Goal: Information Seeking & Learning: Learn about a topic

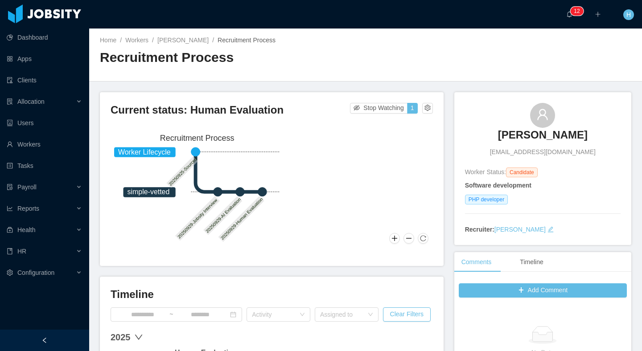
scroll to position [140, 0]
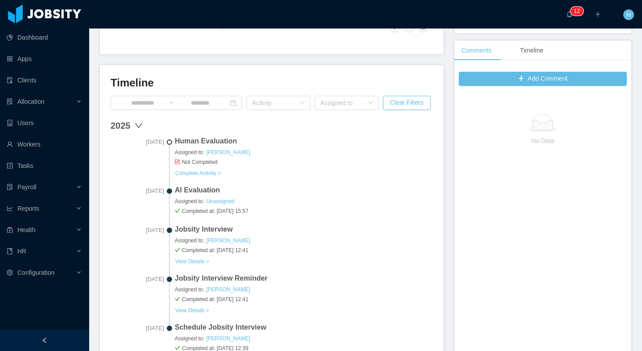
scroll to position [221, 0]
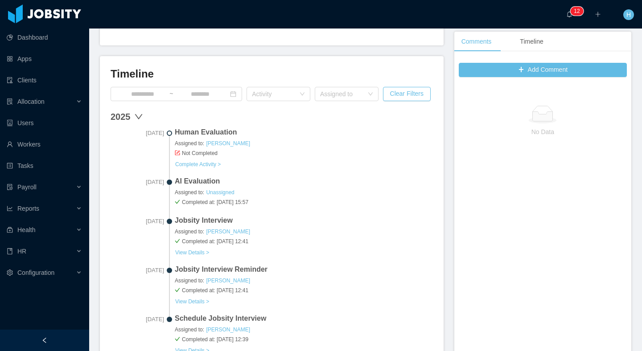
click at [238, 176] on span "AI Evaluation" at bounding box center [304, 181] width 258 height 11
click at [206, 165] on link "Complete Activity >" at bounding box center [198, 164] width 46 height 7
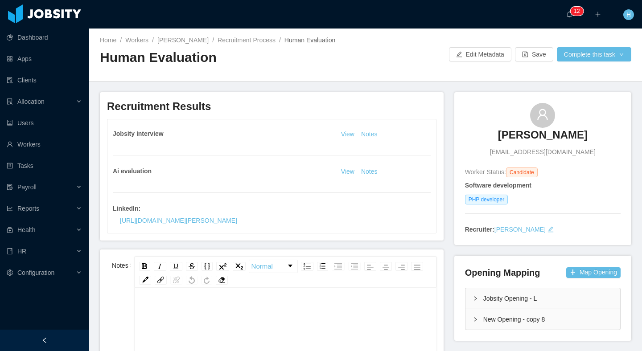
click at [381, 177] on div "Jobsity interview View Notes Ai evaluation View Notes LinkedIn : [URL][DOMAIN_N…" at bounding box center [271, 176] width 328 height 114
click at [367, 171] on button "Notes" at bounding box center [369, 172] width 24 height 11
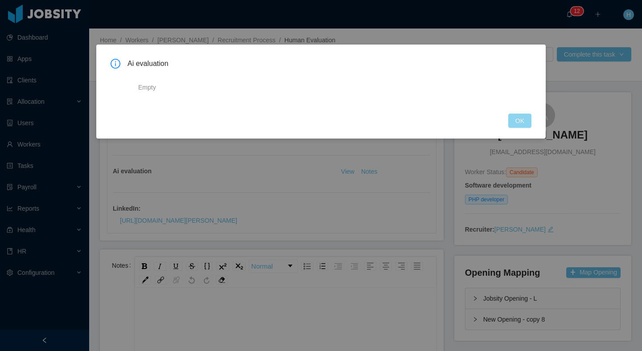
click at [516, 122] on button "OK" at bounding box center [519, 121] width 23 height 14
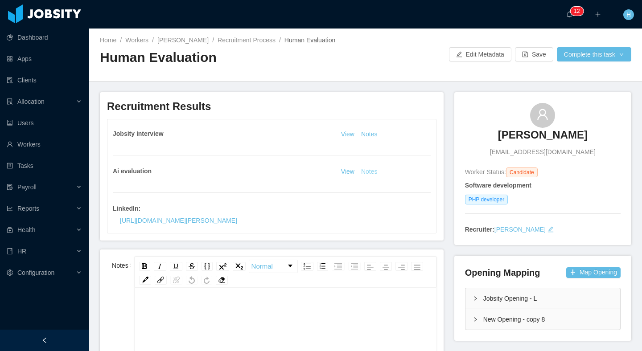
click at [364, 174] on button "Notes" at bounding box center [369, 172] width 24 height 11
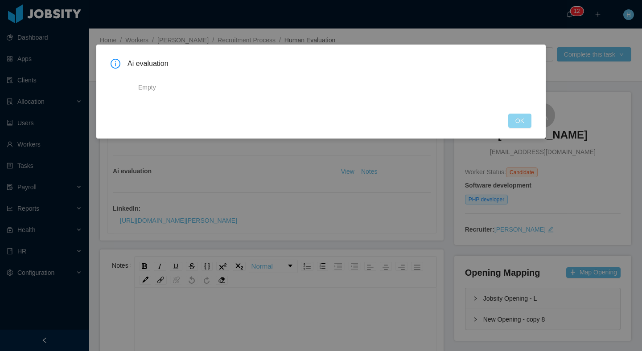
click at [517, 119] on button "OK" at bounding box center [519, 121] width 23 height 14
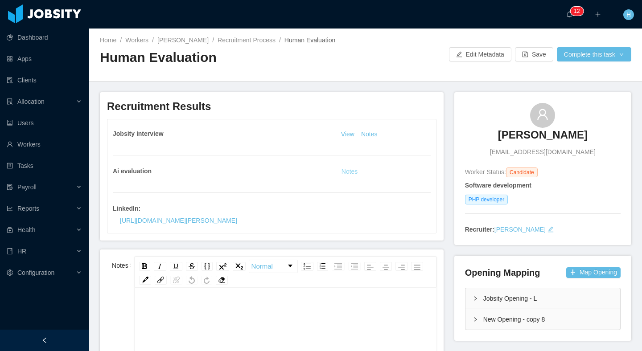
click at [350, 173] on button "Notes" at bounding box center [350, 172] width 24 height 11
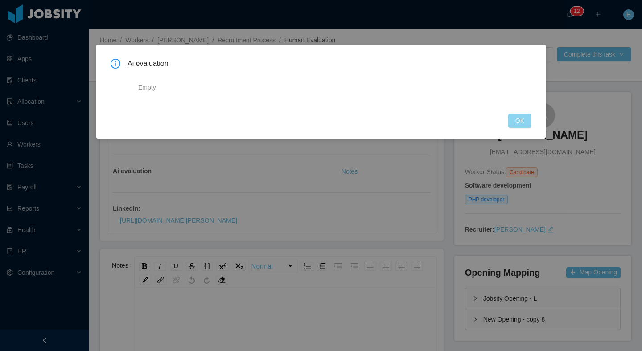
click at [520, 120] on button "OK" at bounding box center [519, 121] width 23 height 14
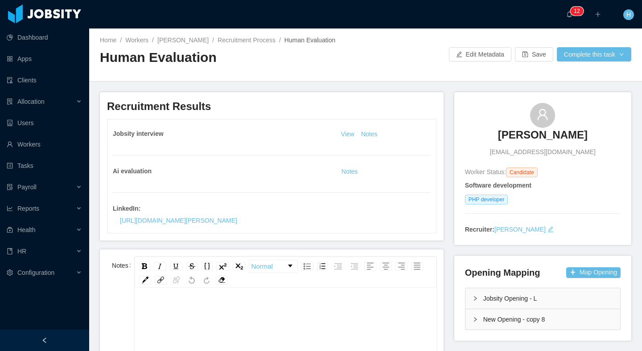
click at [250, 160] on div "Jobsity interview View Notes Ai evaluation Notes LinkedIn : https://www.linkedi…" at bounding box center [271, 176] width 328 height 114
click at [332, 174] on div "Ai evaluation" at bounding box center [225, 171] width 225 height 9
click at [341, 171] on button "Notes" at bounding box center [350, 172] width 24 height 11
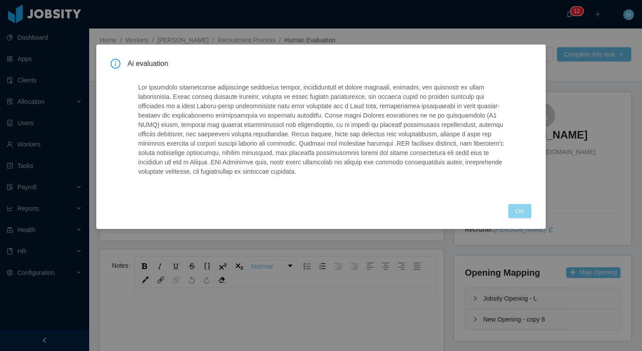
click at [511, 212] on button "OK" at bounding box center [519, 211] width 23 height 14
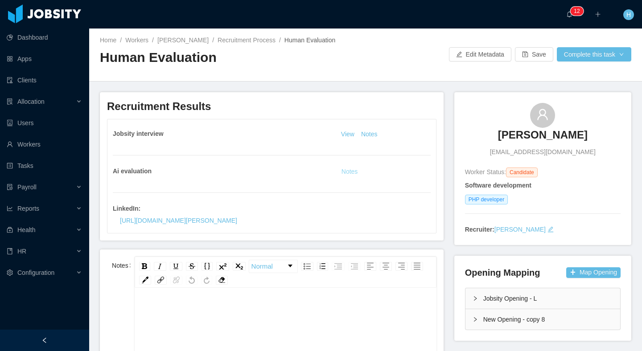
click at [344, 172] on button "Notes" at bounding box center [350, 172] width 24 height 11
click at [366, 133] on button "Notes" at bounding box center [369, 134] width 24 height 11
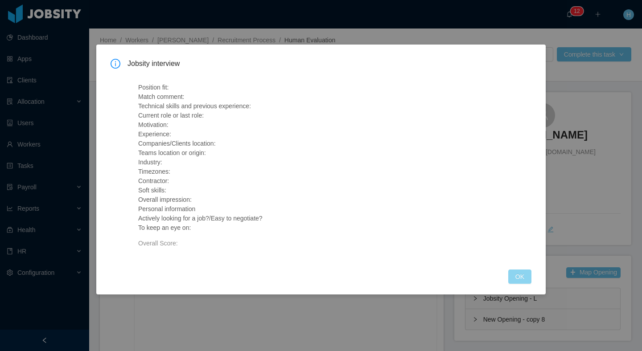
click at [512, 275] on button "OK" at bounding box center [519, 277] width 23 height 14
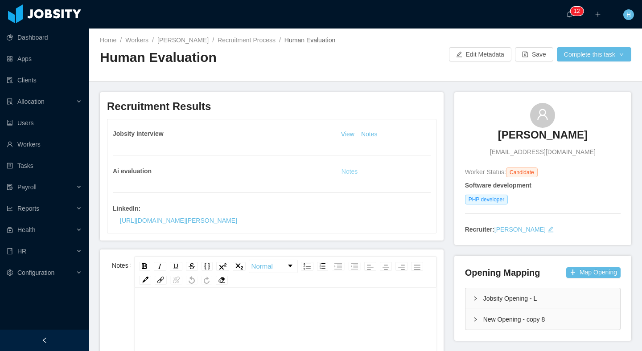
drag, startPoint x: 250, startPoint y: 179, endPoint x: 347, endPoint y: 171, distance: 97.5
click at [250, 179] on div "Jobsity interview View Notes Ai evaluation Notes LinkedIn : https://www.linkedi…" at bounding box center [271, 176] width 328 height 114
click at [348, 170] on button "Notes" at bounding box center [350, 172] width 24 height 11
click at [353, 177] on div "Jobsity interview View Notes Ai evaluation Notes LinkedIn : https://www.linkedi…" at bounding box center [271, 176] width 328 height 114
click at [348, 172] on button "Notes" at bounding box center [350, 172] width 24 height 11
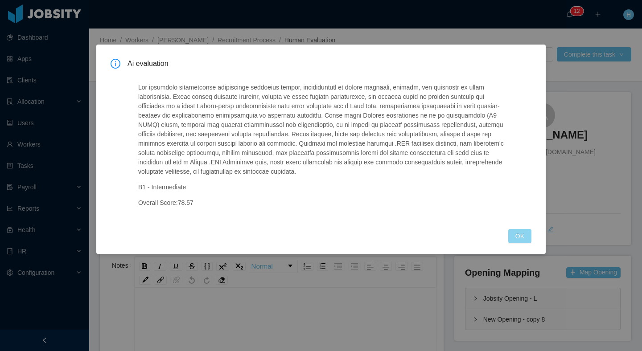
click at [518, 238] on button "OK" at bounding box center [519, 236] width 23 height 14
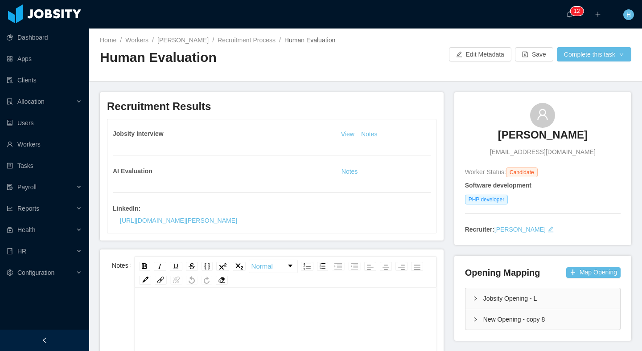
click at [185, 208] on div "LinkedIn : https://www.linkedin.com/in/nepomuceno" at bounding box center [192, 216] width 159 height 24
click at [345, 170] on button "Notes" at bounding box center [350, 172] width 24 height 11
drag, startPoint x: 354, startPoint y: 181, endPoint x: 353, endPoint y: 175, distance: 5.9
click at [354, 181] on div "Jobsity Interview View Notes AI Evaluation Notes LinkedIn : https://www.linkedi…" at bounding box center [271, 176] width 328 height 114
click at [353, 175] on button "Notes" at bounding box center [350, 172] width 24 height 11
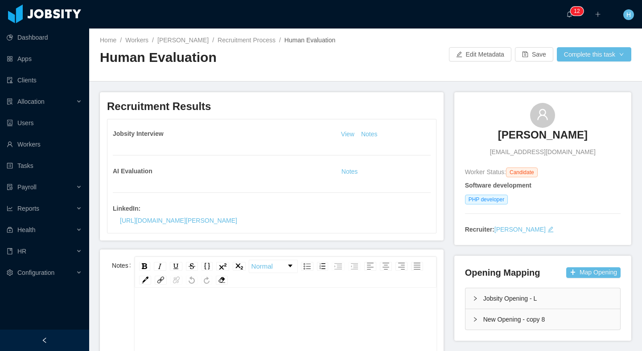
click at [377, 143] on div "Jobsity Interview View Notes AI Evaluation Notes LinkedIn : https://www.linkedi…" at bounding box center [271, 176] width 328 height 114
click at [369, 137] on button "Notes" at bounding box center [369, 134] width 24 height 11
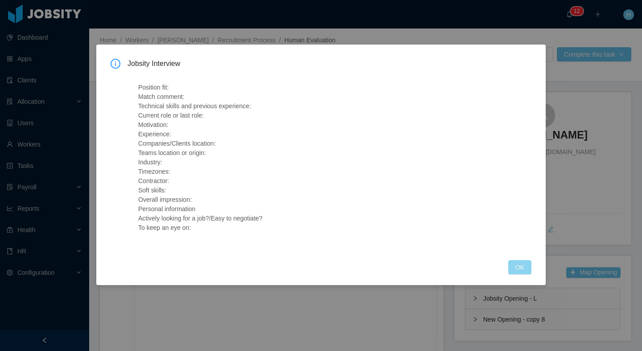
click at [510, 267] on button "OK" at bounding box center [519, 267] width 23 height 14
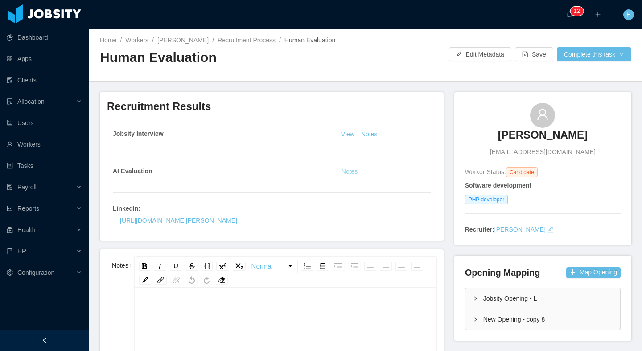
click at [348, 169] on button "Notes" at bounding box center [350, 172] width 24 height 11
click at [348, 172] on button "Notes" at bounding box center [350, 172] width 24 height 11
click at [380, 209] on div "LinkedIn : https://www.linkedin.com/in/nepomuceno" at bounding box center [272, 216] width 318 height 24
click at [345, 172] on button "Notes" at bounding box center [350, 172] width 24 height 11
click at [343, 182] on div "Jobsity Interview View Notes AI Evaluation Notes LinkedIn : https://www.linkedi…" at bounding box center [271, 176] width 328 height 114
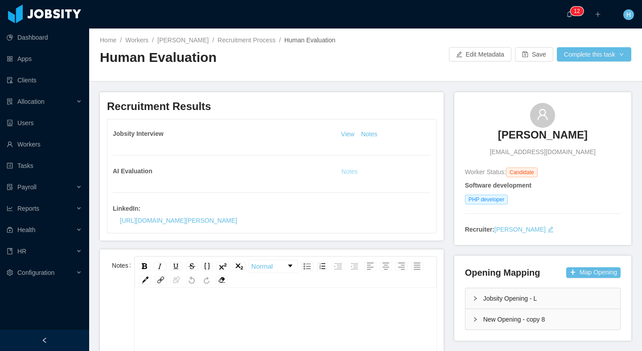
click at [348, 173] on button "Notes" at bounding box center [350, 172] width 24 height 11
click at [352, 172] on button "Notes" at bounding box center [350, 172] width 24 height 11
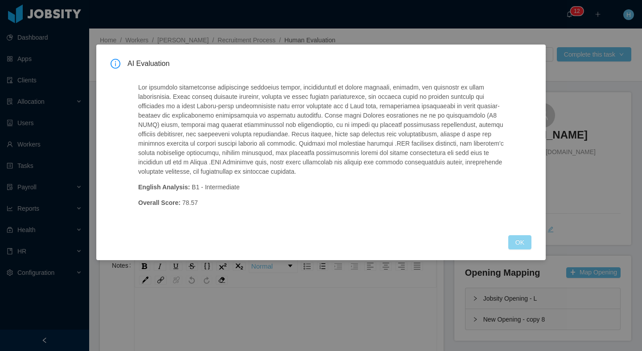
click at [517, 248] on button "OK" at bounding box center [519, 242] width 23 height 14
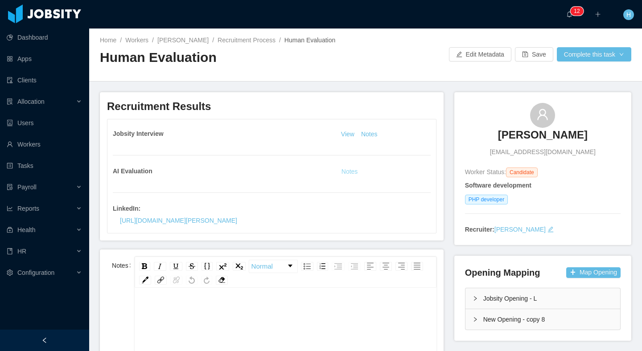
click at [342, 170] on button "Notes" at bounding box center [350, 172] width 24 height 11
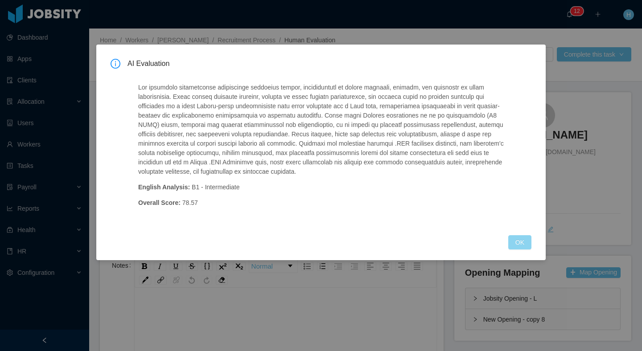
click at [529, 248] on button "OK" at bounding box center [519, 242] width 23 height 14
